Goal: Check status: Check status

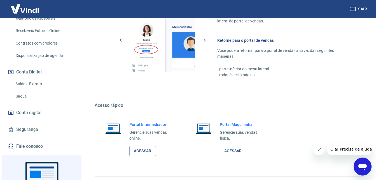
scroll to position [280, 0]
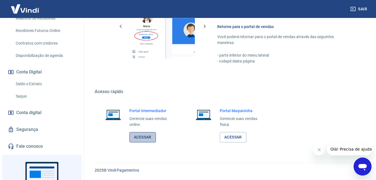
click at [146, 137] on link "Acessar" at bounding box center [142, 137] width 27 height 10
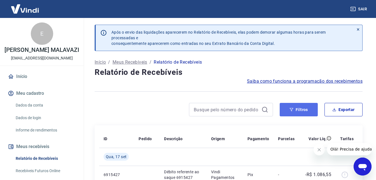
click at [294, 110] on icon "button" at bounding box center [292, 110] width 4 height 4
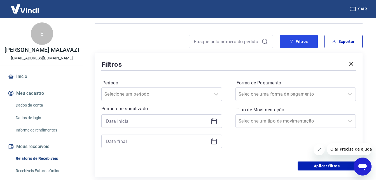
scroll to position [84, 0]
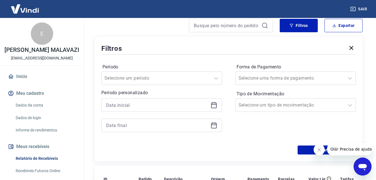
click at [216, 106] on icon at bounding box center [214, 105] width 7 height 7
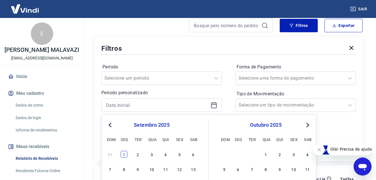
click at [126, 154] on div "1" at bounding box center [124, 154] width 7 height 7
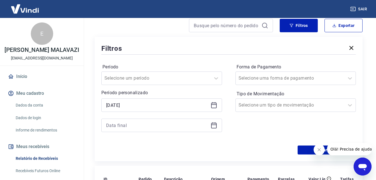
type input "01/09/2025"
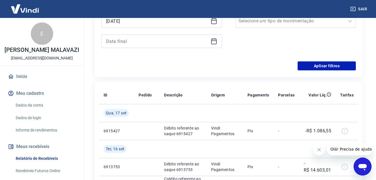
click at [216, 44] on icon at bounding box center [214, 42] width 6 height 6
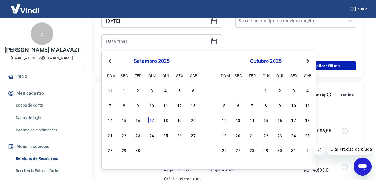
click at [153, 120] on div "17" at bounding box center [152, 120] width 7 height 7
type input "17/09/2025"
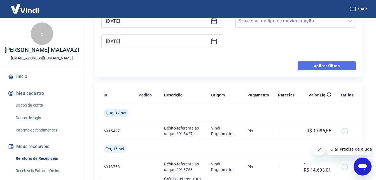
click at [305, 64] on button "Aplicar filtros" at bounding box center [327, 65] width 58 height 9
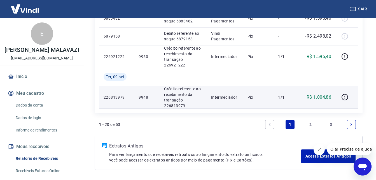
scroll to position [637, 0]
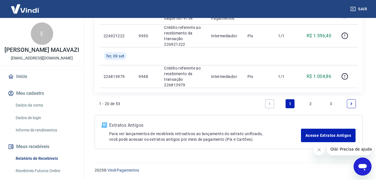
click at [309, 105] on link "2" at bounding box center [310, 103] width 9 height 9
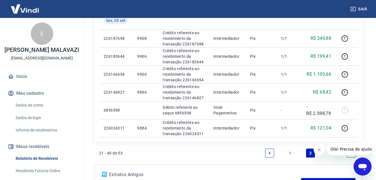
scroll to position [490, 0]
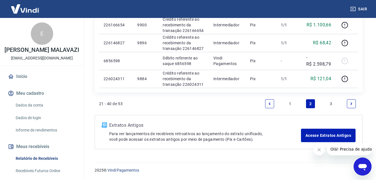
click at [291, 104] on link "1" at bounding box center [290, 103] width 9 height 9
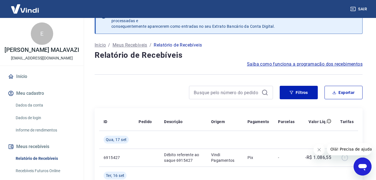
scroll to position [637, 0]
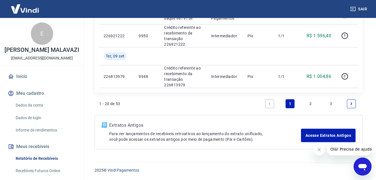
click at [311, 103] on link "2" at bounding box center [310, 103] width 9 height 9
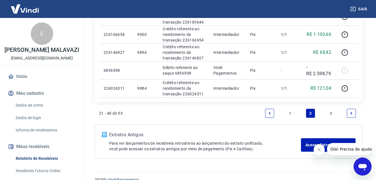
scroll to position [490, 0]
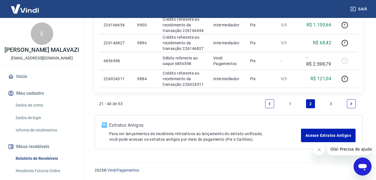
drag, startPoint x: 333, startPoint y: 102, endPoint x: 257, endPoint y: 107, distance: 76.6
click at [333, 102] on link "3" at bounding box center [331, 103] width 9 height 9
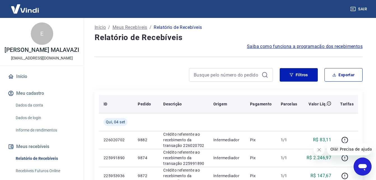
scroll to position [29, 0]
